Goal: Go to known website: Access a specific website the user already knows

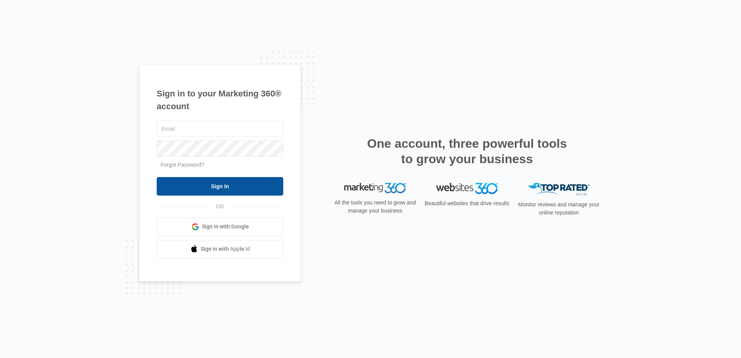
type input "[PERSON_NAME][EMAIL_ADDRESS][DOMAIN_NAME]"
click at [188, 190] on input "Sign In" at bounding box center [220, 186] width 127 height 19
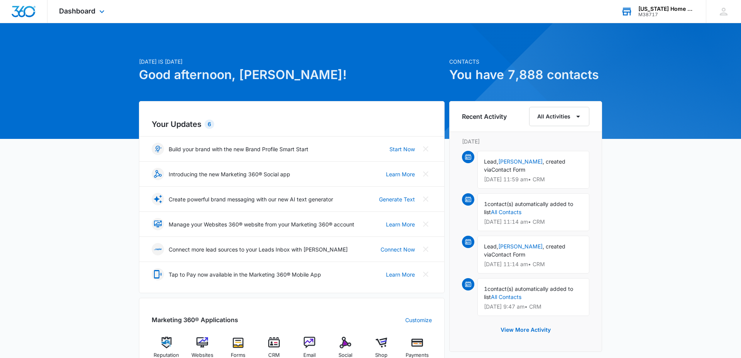
click at [653, 13] on div "M38717" at bounding box center [666, 14] width 56 height 5
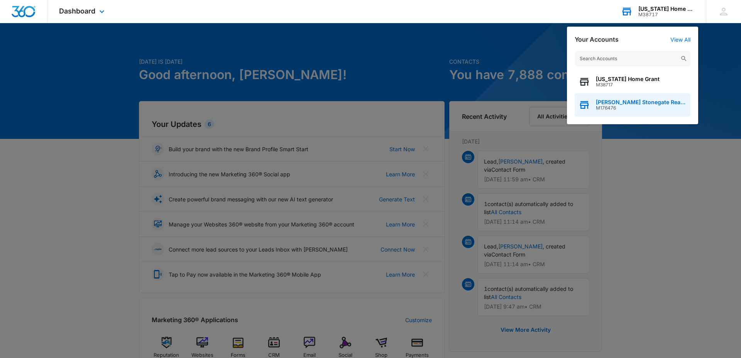
click at [621, 100] on span "Hudson Stonegate Real Estate Corporation" at bounding box center [641, 102] width 91 height 6
